Goal: Information Seeking & Learning: Understand process/instructions

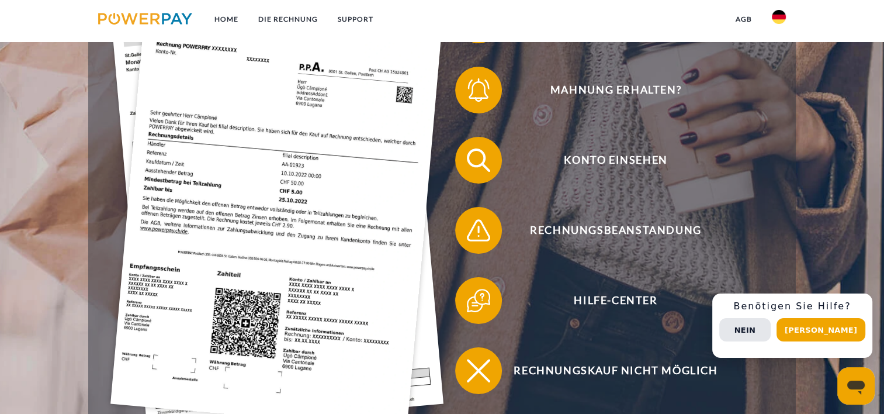
scroll to position [292, 0]
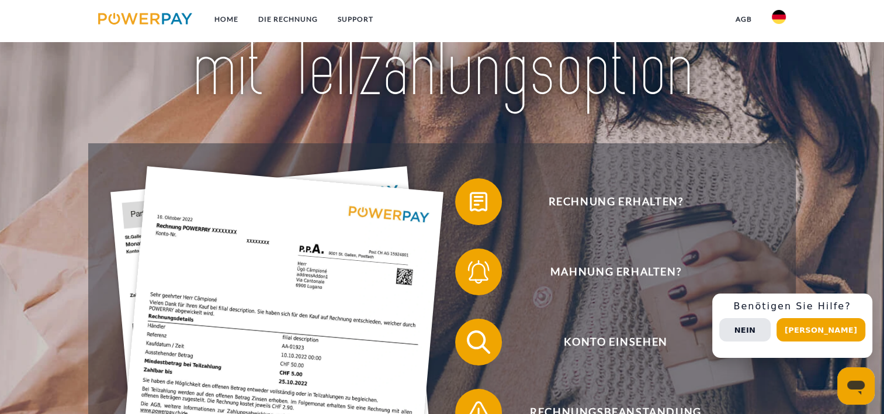
scroll to position [117, 0]
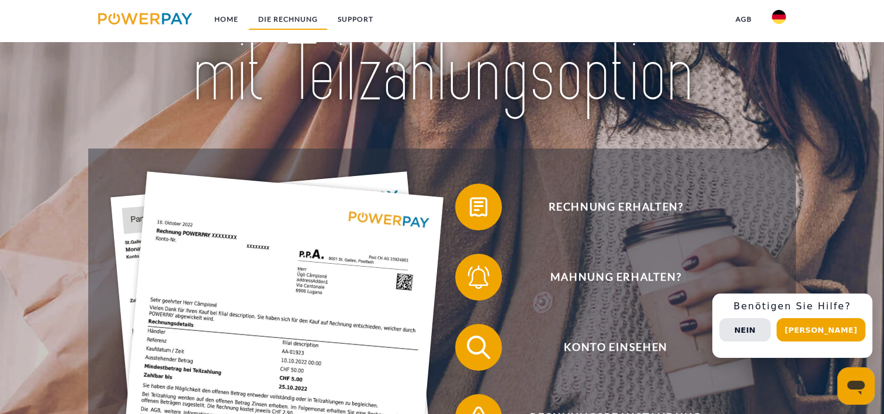
click at [276, 19] on link "DIE RECHNUNG" at bounding box center [287, 19] width 79 height 21
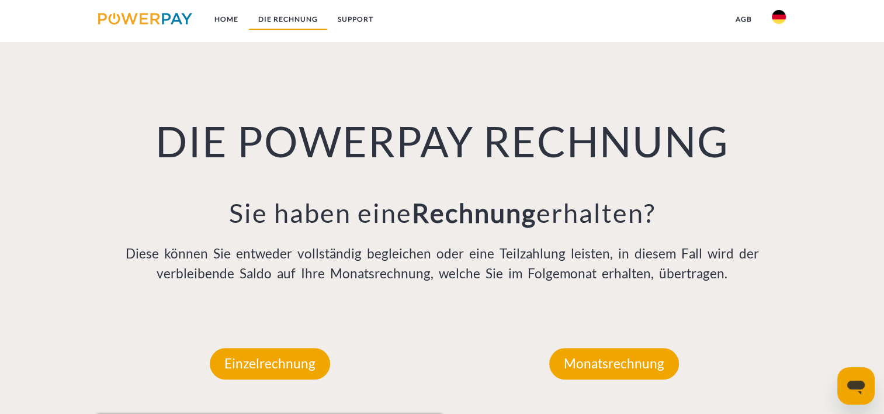
scroll to position [814, 0]
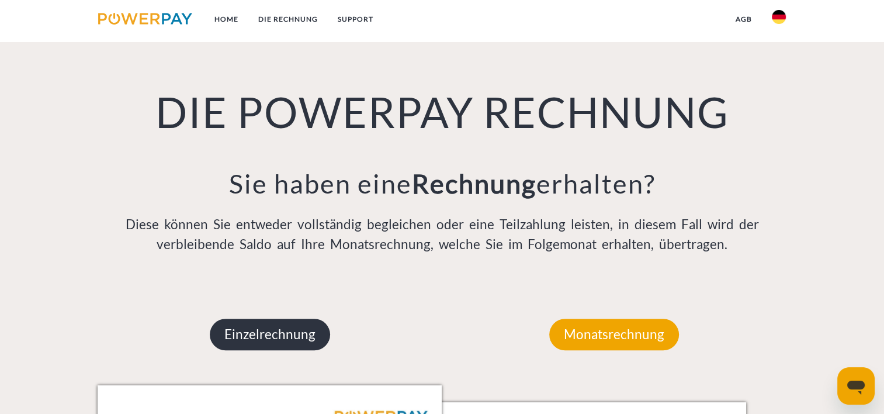
click at [302, 334] on p "Einzelrechnung" at bounding box center [270, 334] width 120 height 32
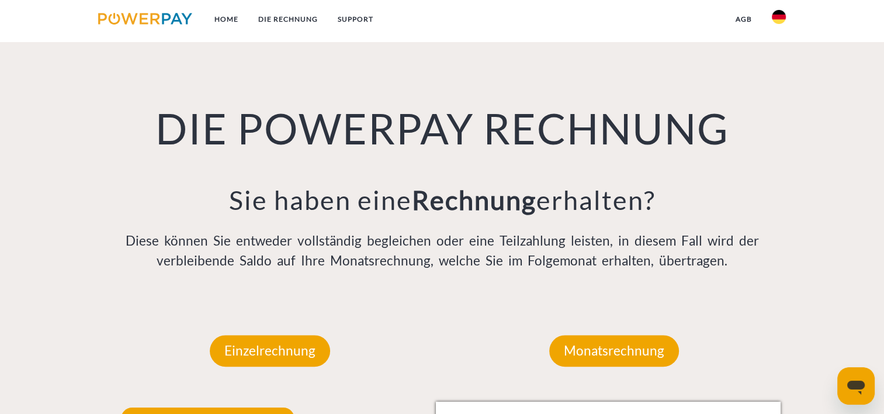
scroll to position [756, 0]
